Goal: Task Accomplishment & Management: Use online tool/utility

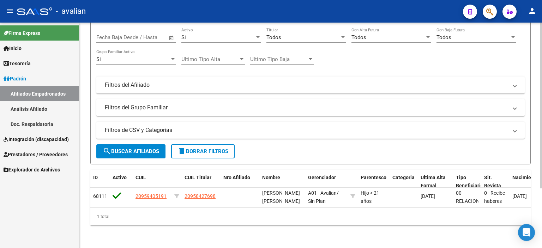
scroll to position [80, 0]
click at [539, 154] on div "[PERSON_NAME] -> Afiliados Empadronados (alt+a) file_download Exportar CSV clou…" at bounding box center [311, 97] width 465 height 302
type input "95940519"
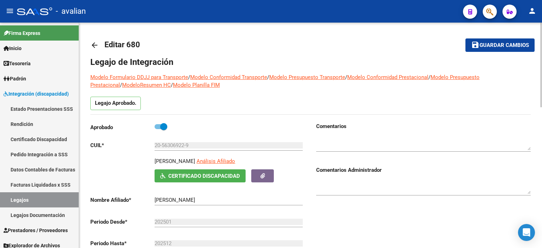
scroll to position [24, 0]
click at [95, 42] on mat-icon "arrow_back" at bounding box center [94, 45] width 8 height 8
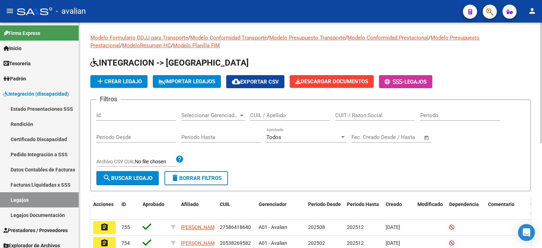
click at [275, 115] on input "CUIL / Apellido" at bounding box center [290, 115] width 80 height 6
paste input "95940519"
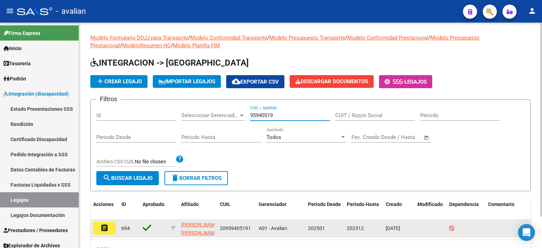
type input "95940519"
click at [104, 225] on mat-icon "assignment" at bounding box center [104, 228] width 8 height 8
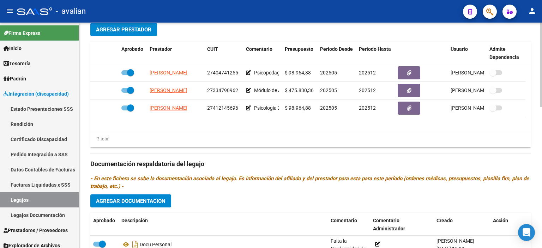
click at [541, 161] on div at bounding box center [541, 170] width 2 height 85
